Goal: Task Accomplishment & Management: Use online tool/utility

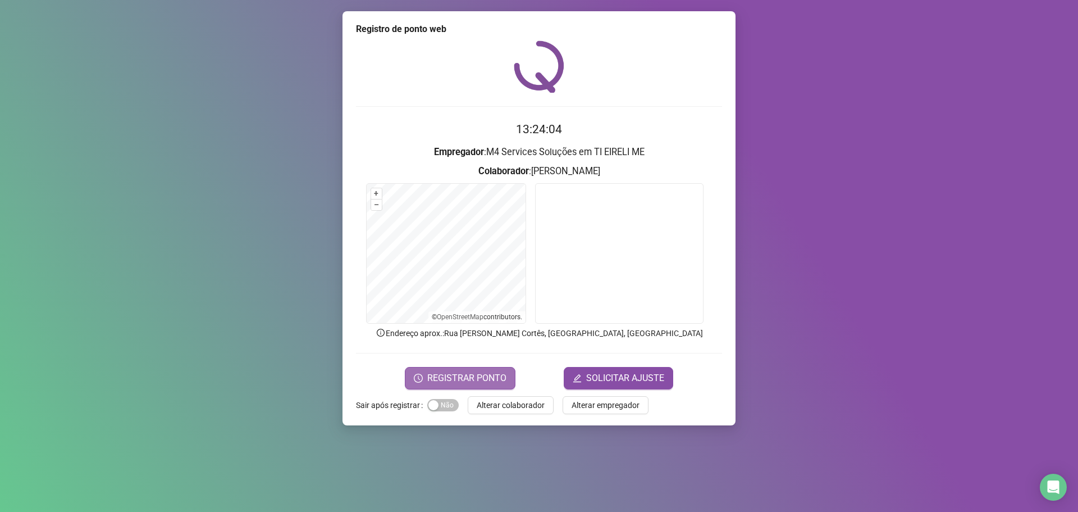
click at [491, 382] on span "REGISTRAR PONTO" at bounding box center [466, 377] width 79 height 13
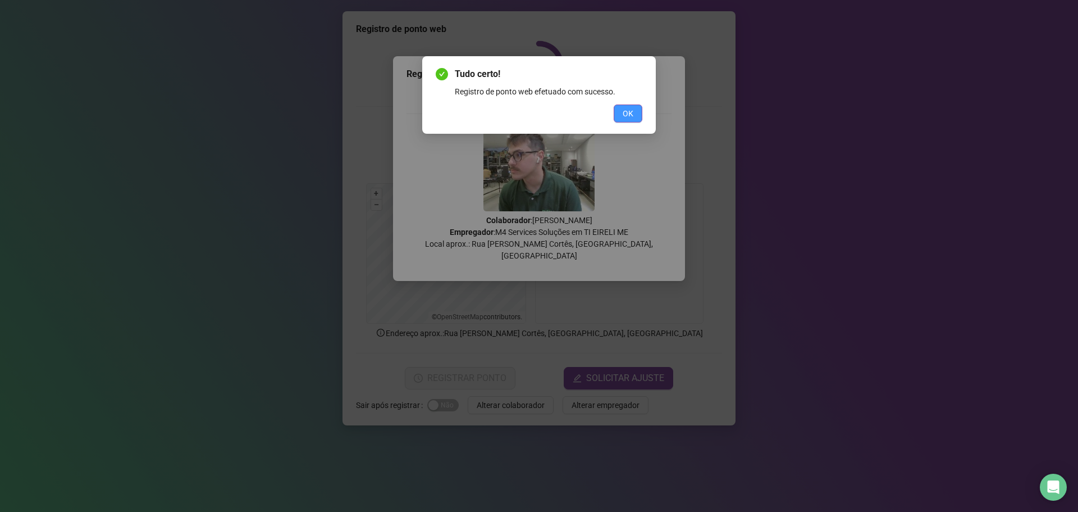
click at [630, 113] on span "OK" at bounding box center [628, 113] width 11 height 12
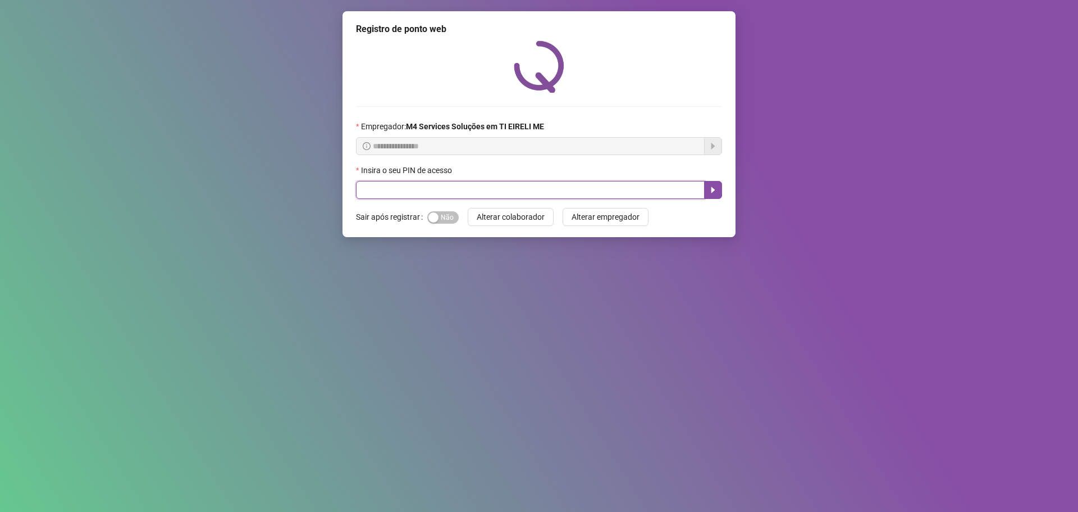
click at [403, 186] on input "text" at bounding box center [530, 190] width 349 height 18
type input "*****"
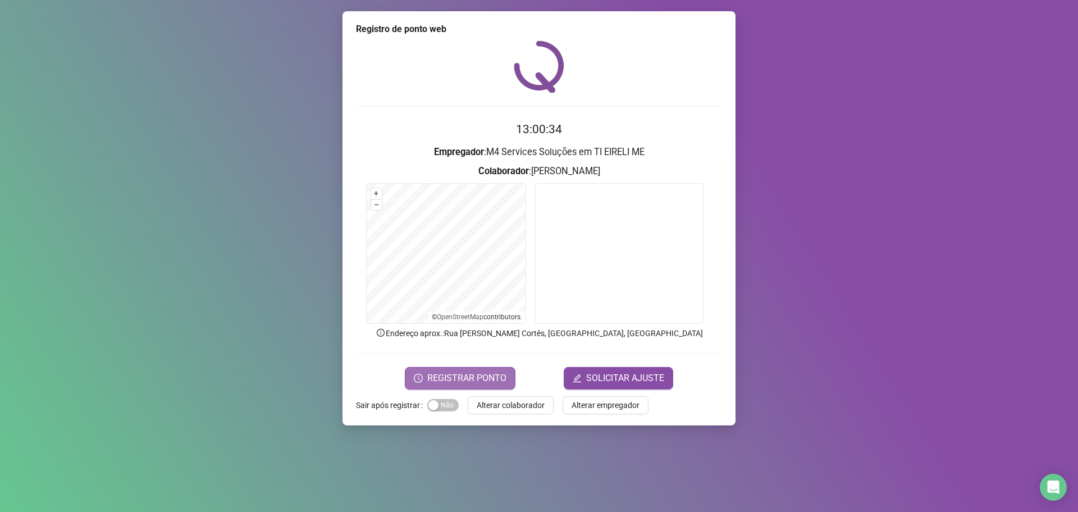
click at [457, 371] on span "REGISTRAR PONTO" at bounding box center [466, 377] width 79 height 13
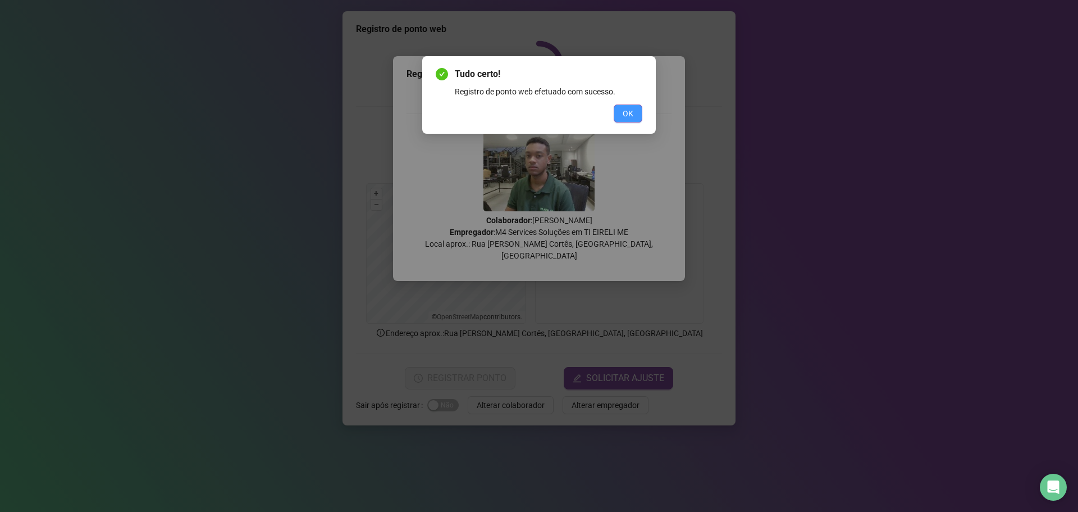
click at [639, 108] on button "OK" at bounding box center [628, 113] width 29 height 18
